Goal: Transaction & Acquisition: Purchase product/service

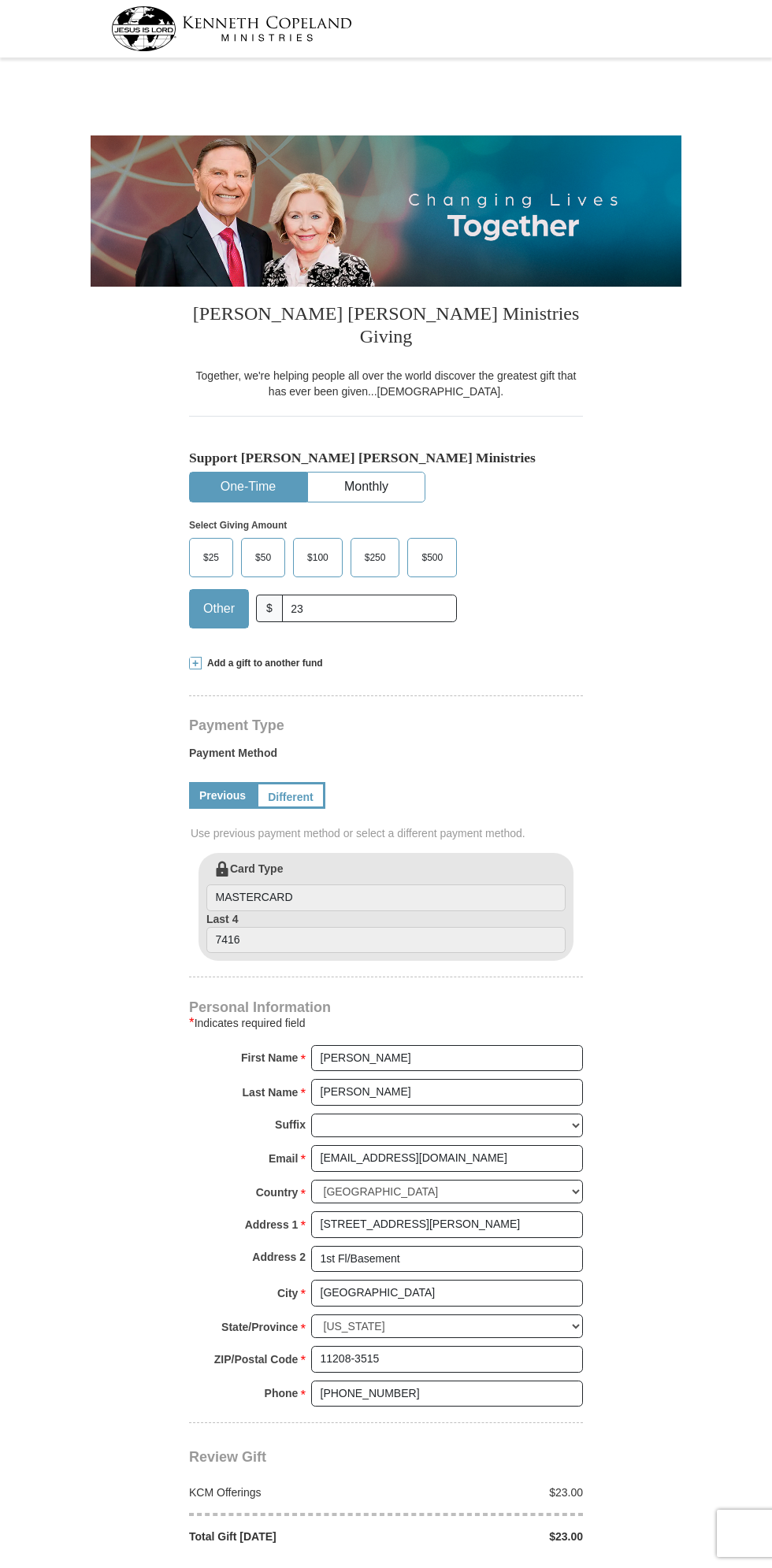
select select "NY"
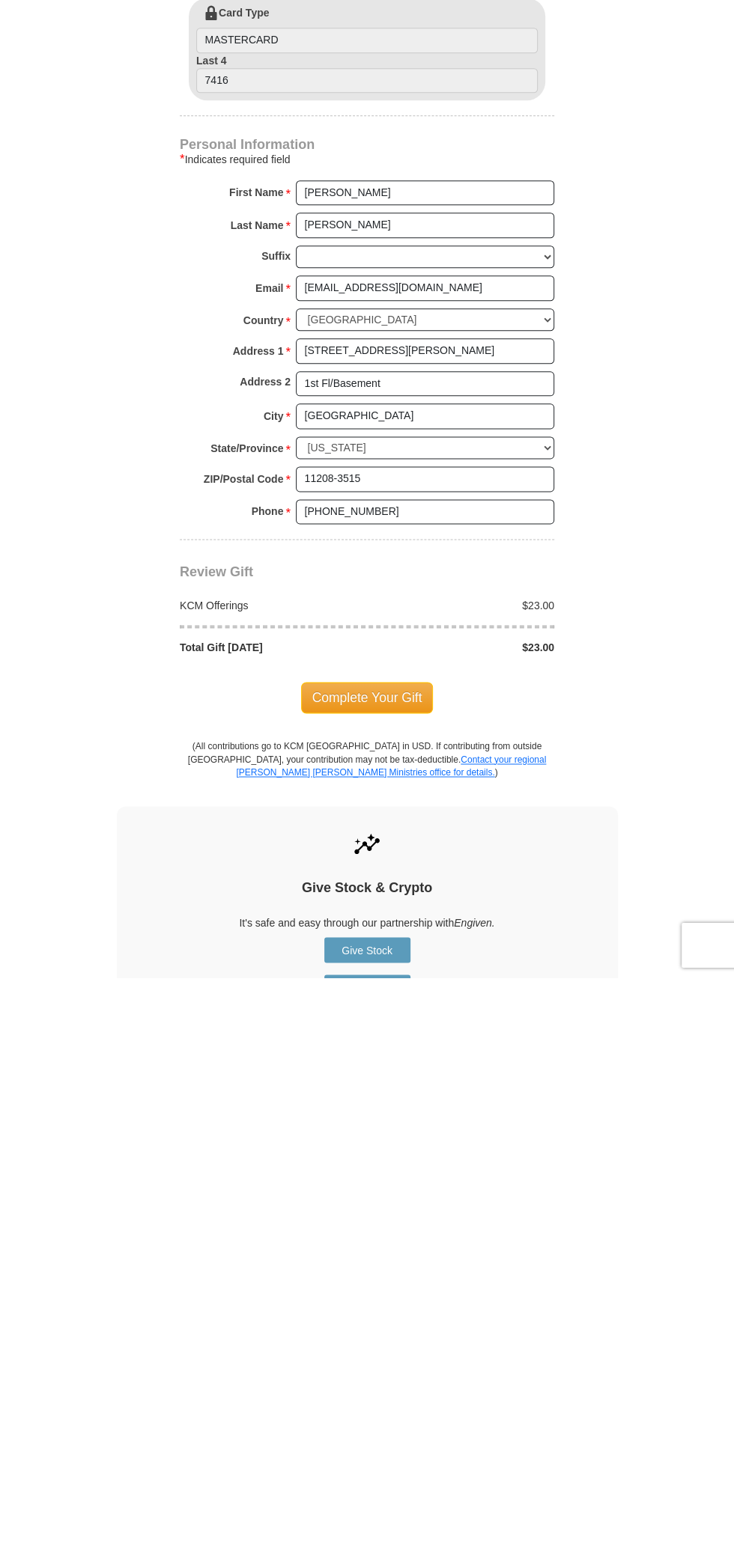
scroll to position [223, 0]
type input "23"
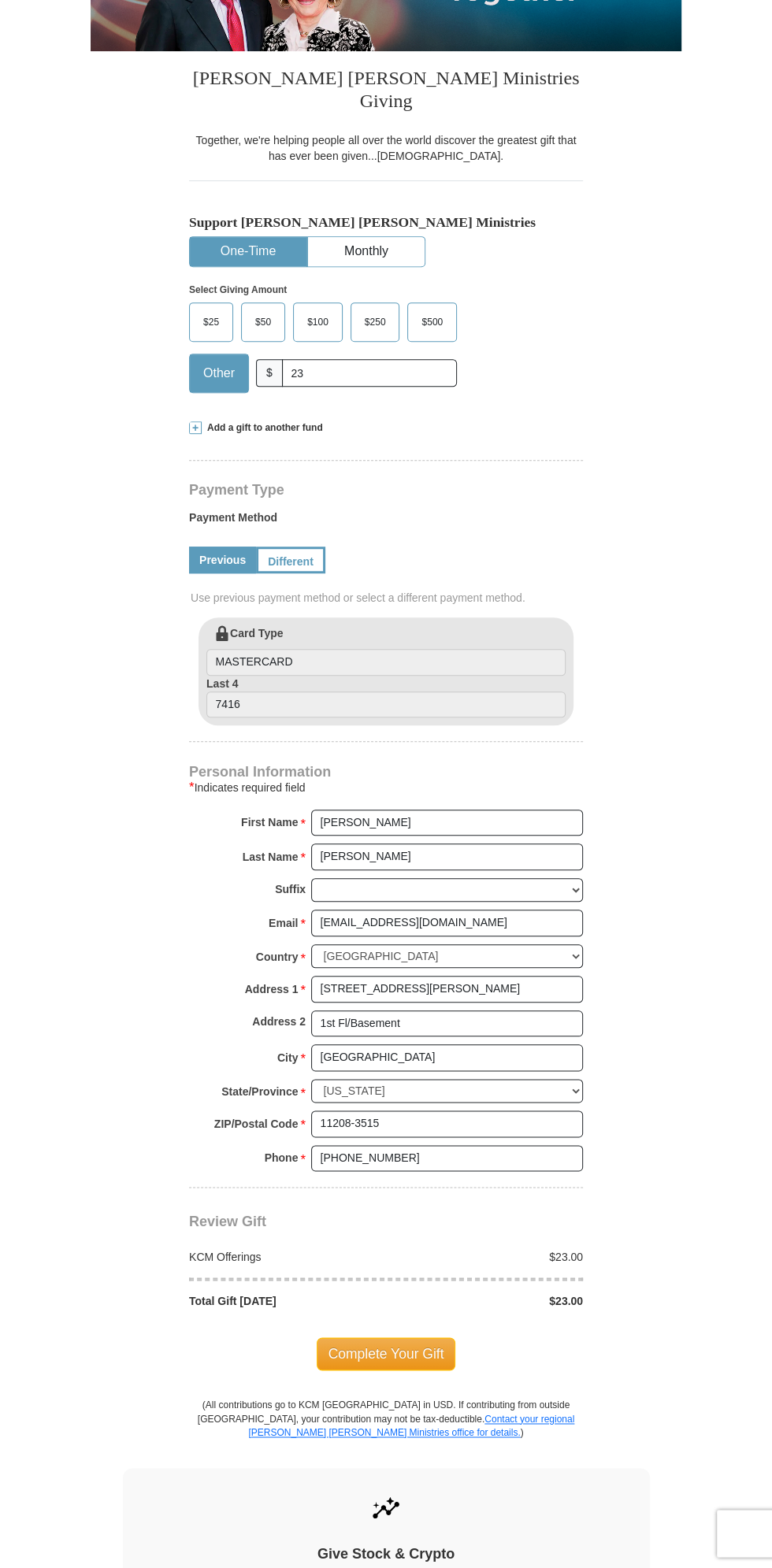
click at [404, 1337] on span "Complete Your Gift" at bounding box center [386, 1353] width 139 height 33
